Goal: Information Seeking & Learning: Learn about a topic

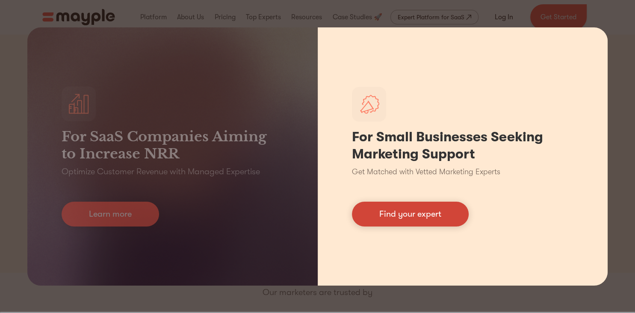
click at [402, 216] on link "Find your expert" at bounding box center [410, 214] width 117 height 25
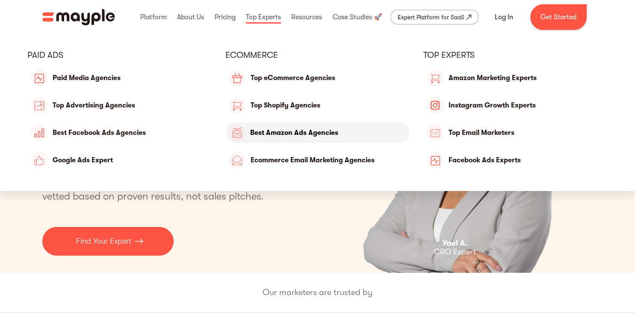
click at [279, 137] on link "Top Amazon Ads Agencies" at bounding box center [317, 132] width 184 height 21
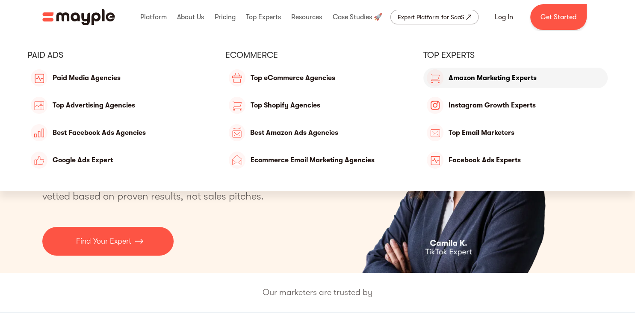
click at [461, 81] on link "Amazon Marketing Experts" at bounding box center [516, 78] width 184 height 21
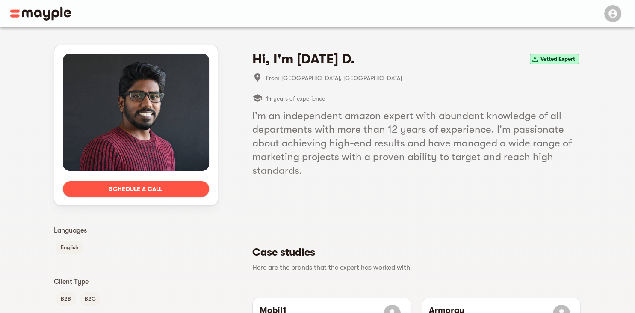
scroll to position [181, 0]
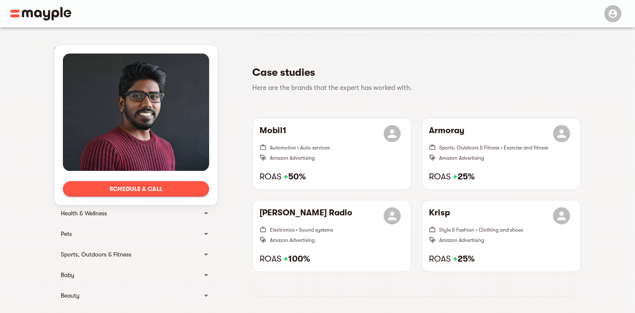
drag, startPoint x: 267, startPoint y: 283, endPoint x: 245, endPoint y: 262, distance: 30.6
click at [268, 284] on div "Hi, I'm Raja D. Vetted Expert From Laurencekirk, United Kingdom 14 years of exp…" at bounding box center [416, 307] width 329 height 887
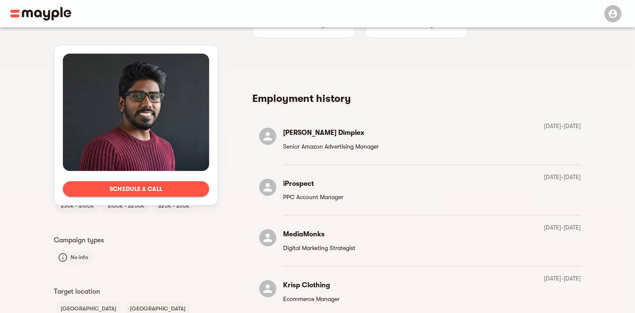
scroll to position [706, 0]
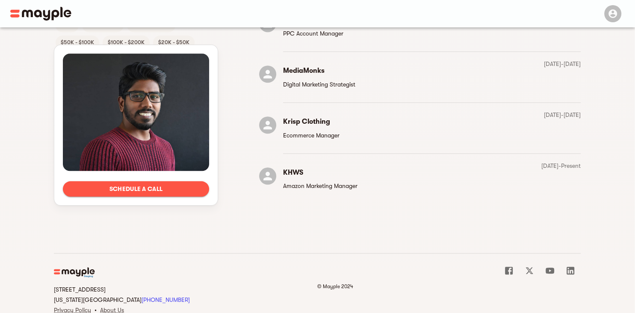
click at [566, 265] on icon at bounding box center [571, 270] width 10 height 10
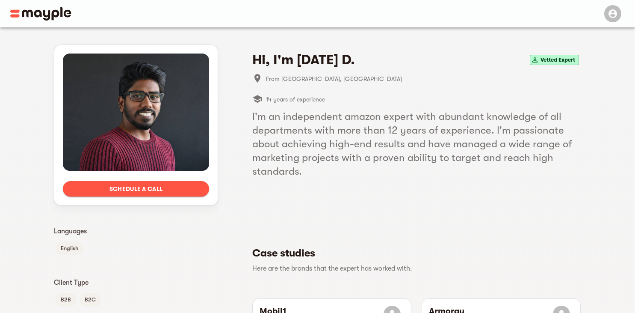
scroll to position [706, 0]
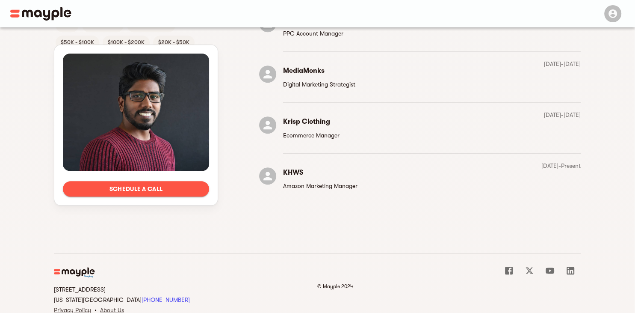
click at [573, 265] on icon at bounding box center [571, 270] width 10 height 10
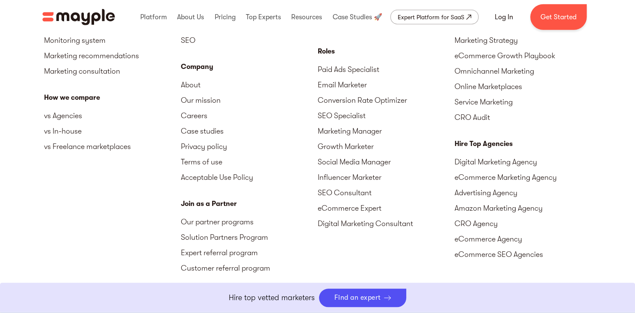
scroll to position [2214, 0]
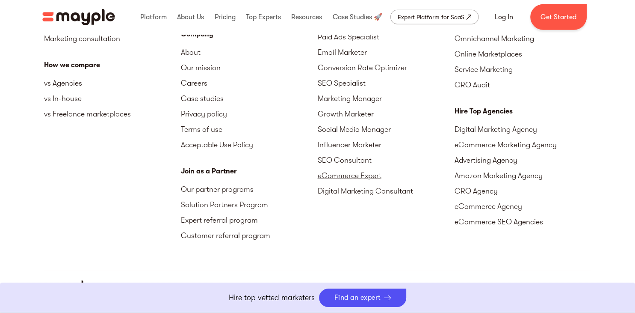
click at [335, 173] on link "eCommerce Expert" at bounding box center [386, 175] width 137 height 15
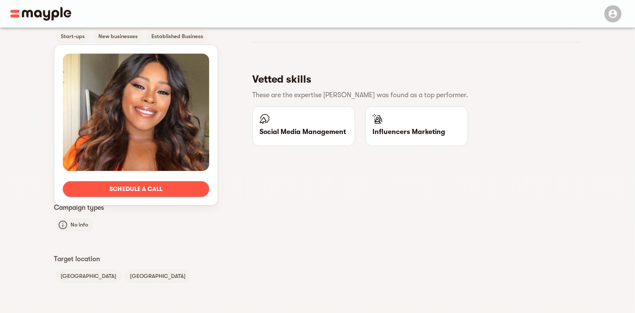
scroll to position [632, 0]
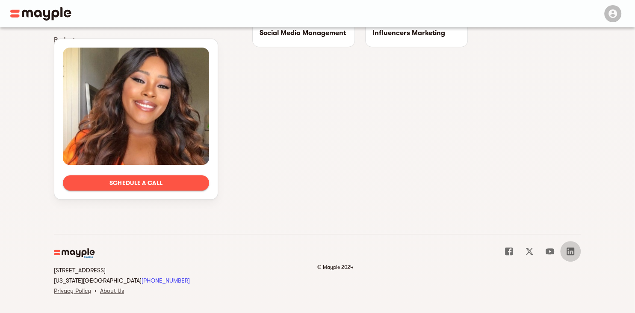
click at [566, 253] on icon at bounding box center [571, 251] width 10 height 10
